Goal: Task Accomplishment & Management: Manage account settings

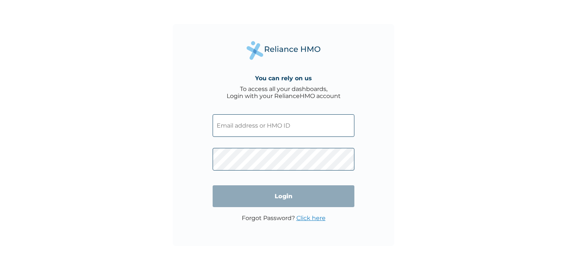
click at [320, 126] on input "text" at bounding box center [284, 125] width 142 height 23
type input "candor@propel.io"
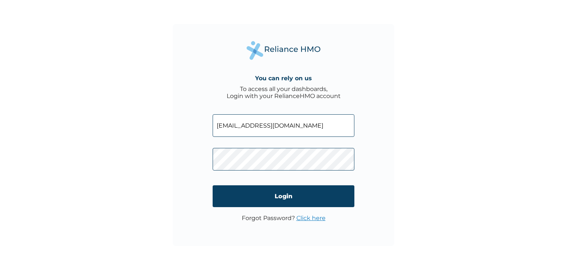
drag, startPoint x: 525, startPoint y: 0, endPoint x: 308, endPoint y: 219, distance: 307.9
click at [308, 219] on link "Click here" at bounding box center [311, 217] width 29 height 7
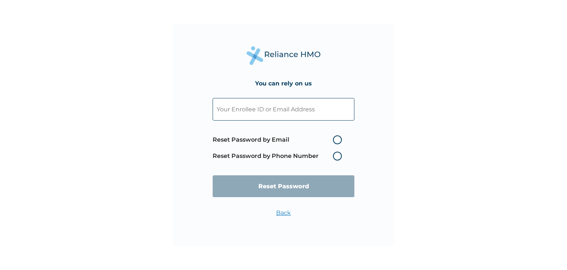
click at [339, 139] on label "Reset Password by Email" at bounding box center [279, 139] width 133 height 9
click at [335, 139] on input "Reset Password by Email" at bounding box center [329, 140] width 12 height 12
radio input "true"
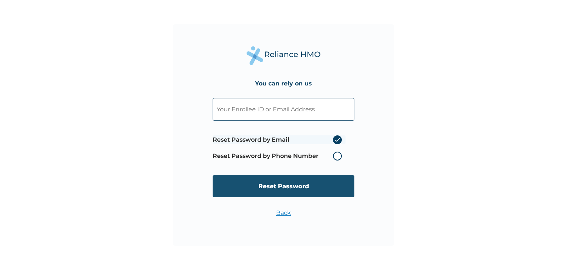
click at [312, 181] on input "Reset Password" at bounding box center [284, 186] width 142 height 22
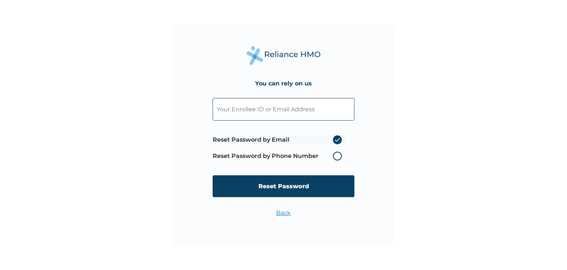
click at [295, 111] on input "text" at bounding box center [284, 109] width 142 height 23
type input "c"
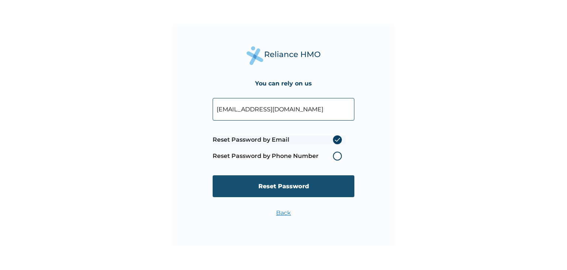
type input "candor@propel.io"
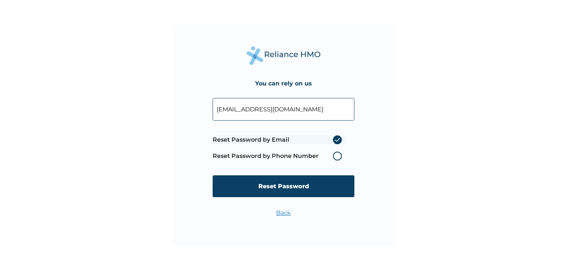
click at [320, 186] on input "Reset Password" at bounding box center [284, 186] width 142 height 22
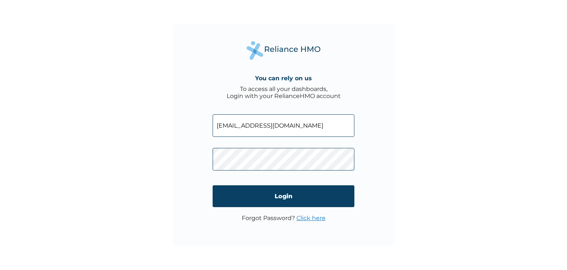
click at [261, 127] on input "candor@propel.io" at bounding box center [284, 125] width 142 height 23
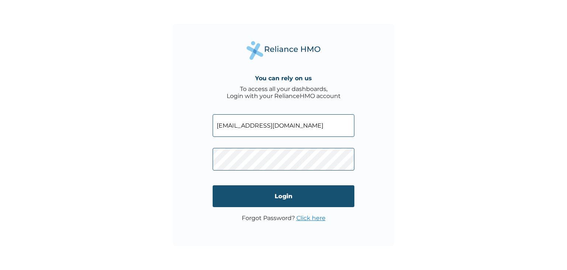
click at [328, 191] on input "Login" at bounding box center [284, 196] width 142 height 22
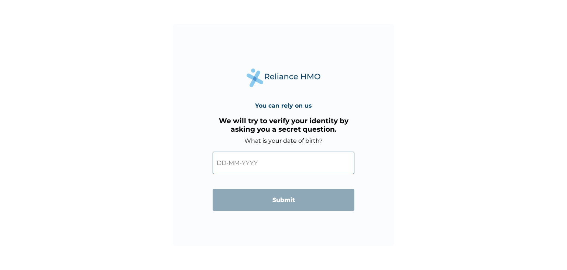
click at [274, 165] on input "text" at bounding box center [284, 162] width 142 height 23
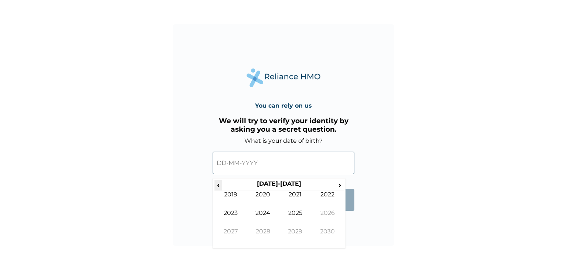
click at [222, 184] on span "‹" at bounding box center [219, 184] width 8 height 9
click at [221, 183] on span "‹" at bounding box center [219, 184] width 8 height 9
click at [337, 184] on span "›" at bounding box center [340, 184] width 8 height 9
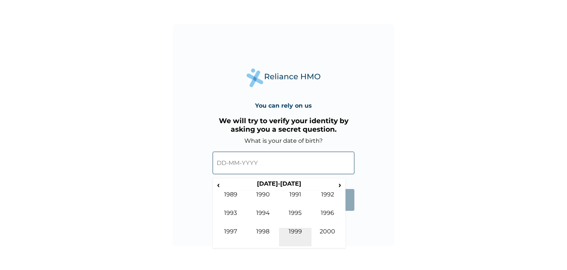
click at [295, 232] on td "1999" at bounding box center [295, 236] width 32 height 18
click at [323, 215] on td "Aug" at bounding box center [328, 218] width 32 height 18
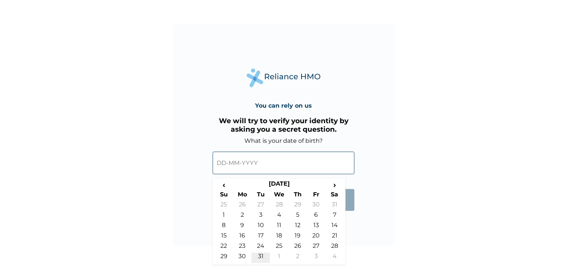
click at [260, 256] on td "31" at bounding box center [260, 257] width 18 height 10
type input "[DATE]"
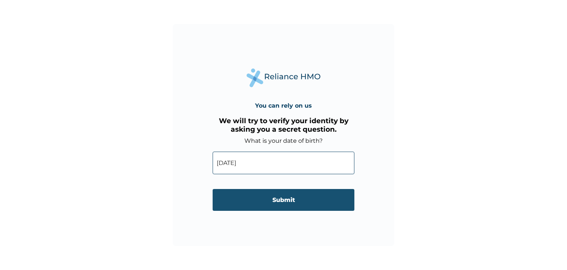
click at [269, 196] on input "Submit" at bounding box center [284, 200] width 142 height 22
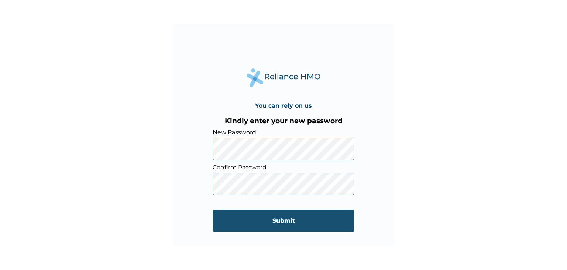
click at [339, 219] on input "Submit" at bounding box center [284, 220] width 142 height 22
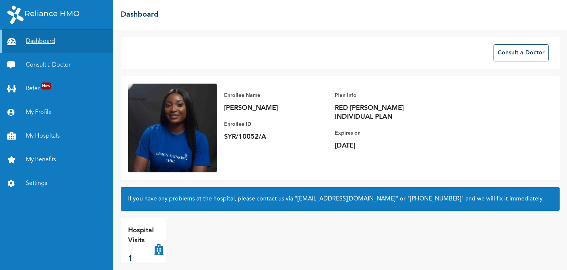
click at [35, 49] on link "Dashboard" at bounding box center [56, 42] width 113 height 24
click at [42, 42] on link "Dashboard" at bounding box center [56, 42] width 113 height 24
click at [46, 62] on link "Consult a Doctor" at bounding box center [56, 65] width 113 height 24
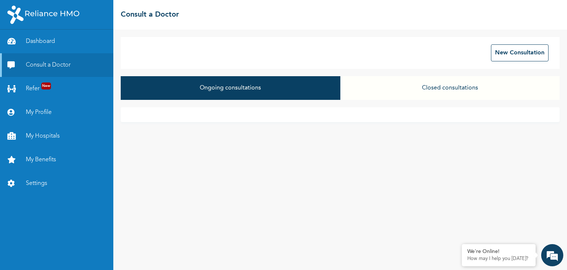
click at [432, 88] on button "Closed consultations" at bounding box center [449, 88] width 219 height 24
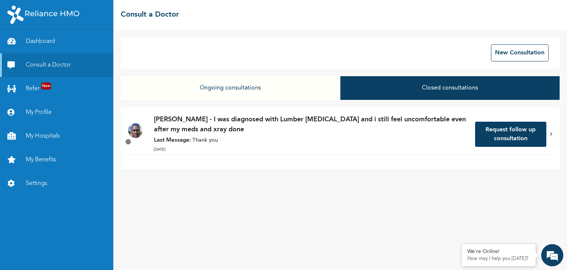
click at [246, 94] on button "Ongoing consultations" at bounding box center [230, 88] width 219 height 24
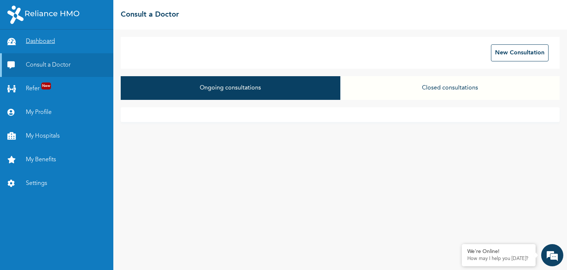
click at [30, 43] on link "Dashboard" at bounding box center [56, 42] width 113 height 24
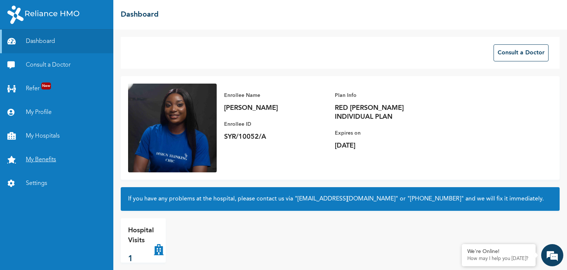
click at [45, 158] on link "My Benefits" at bounding box center [56, 160] width 113 height 24
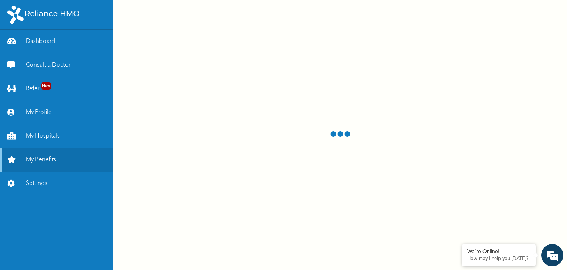
click at [365, 56] on div at bounding box center [340, 135] width 454 height 270
click at [463, 82] on div at bounding box center [340, 135] width 454 height 270
